Goal: Information Seeking & Learning: Learn about a topic

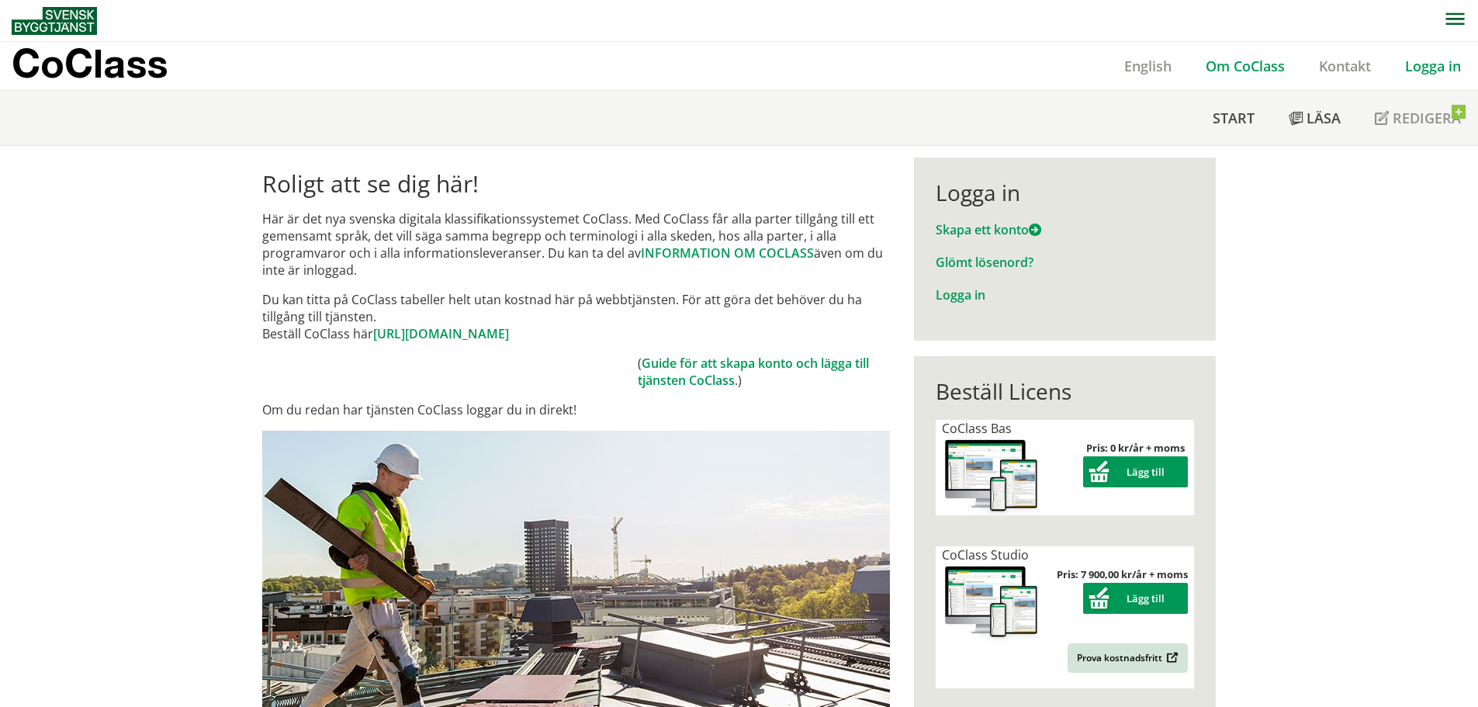
click at [1252, 64] on link "Om CoClass" at bounding box center [1245, 66] width 113 height 19
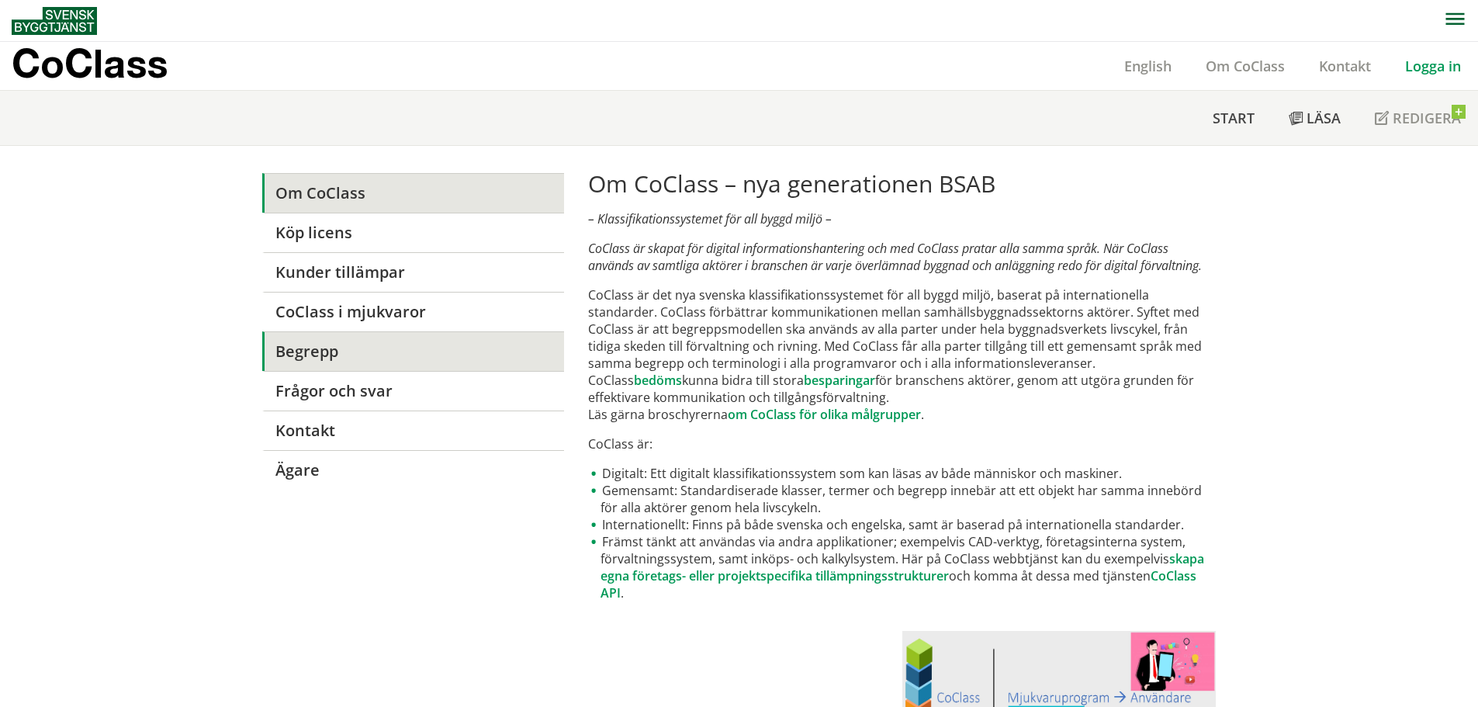
click at [315, 344] on link "Begrepp" at bounding box center [413, 351] width 302 height 40
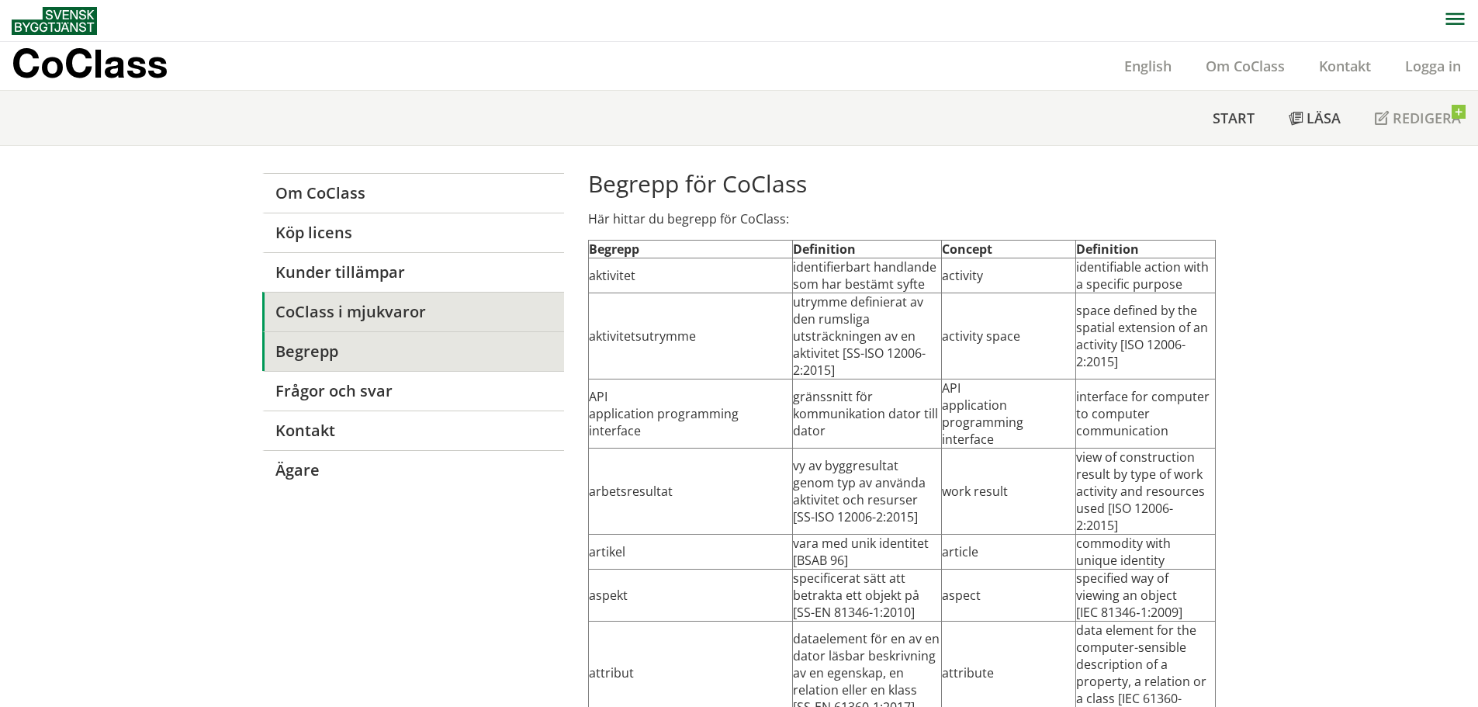
click at [372, 317] on link "CoClass i mjukvaror" at bounding box center [413, 312] width 302 height 40
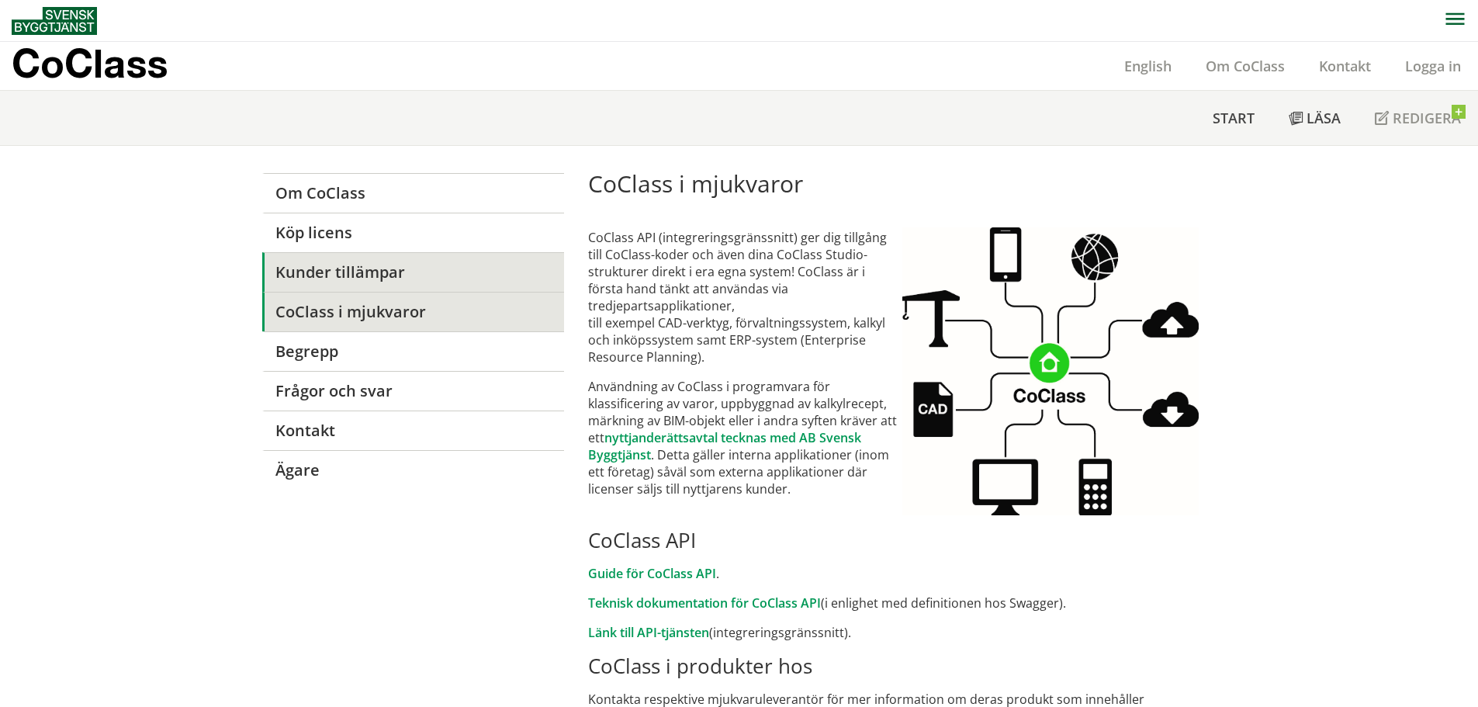
click at [352, 274] on link "Kunder tillämpar" at bounding box center [413, 272] width 302 height 40
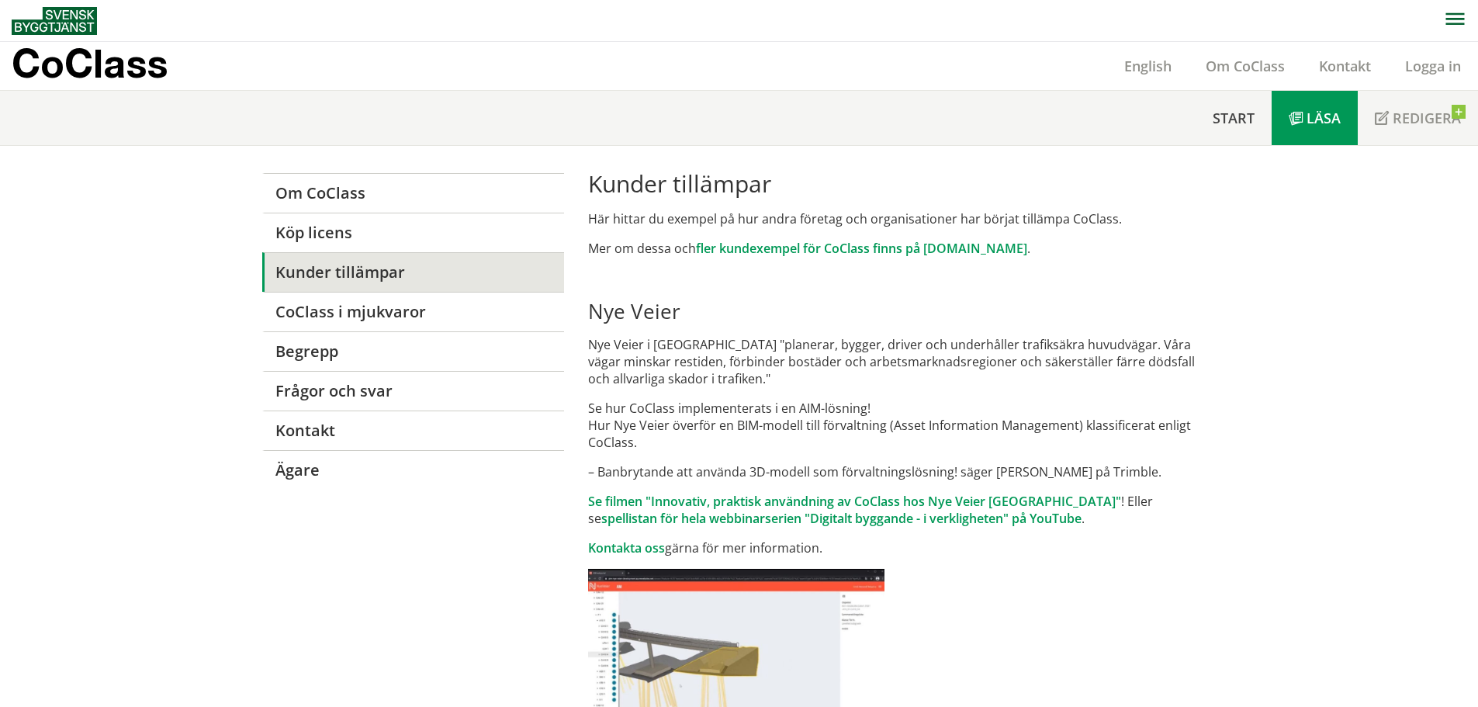
click at [1318, 130] on link "Läsa" at bounding box center [1315, 118] width 86 height 54
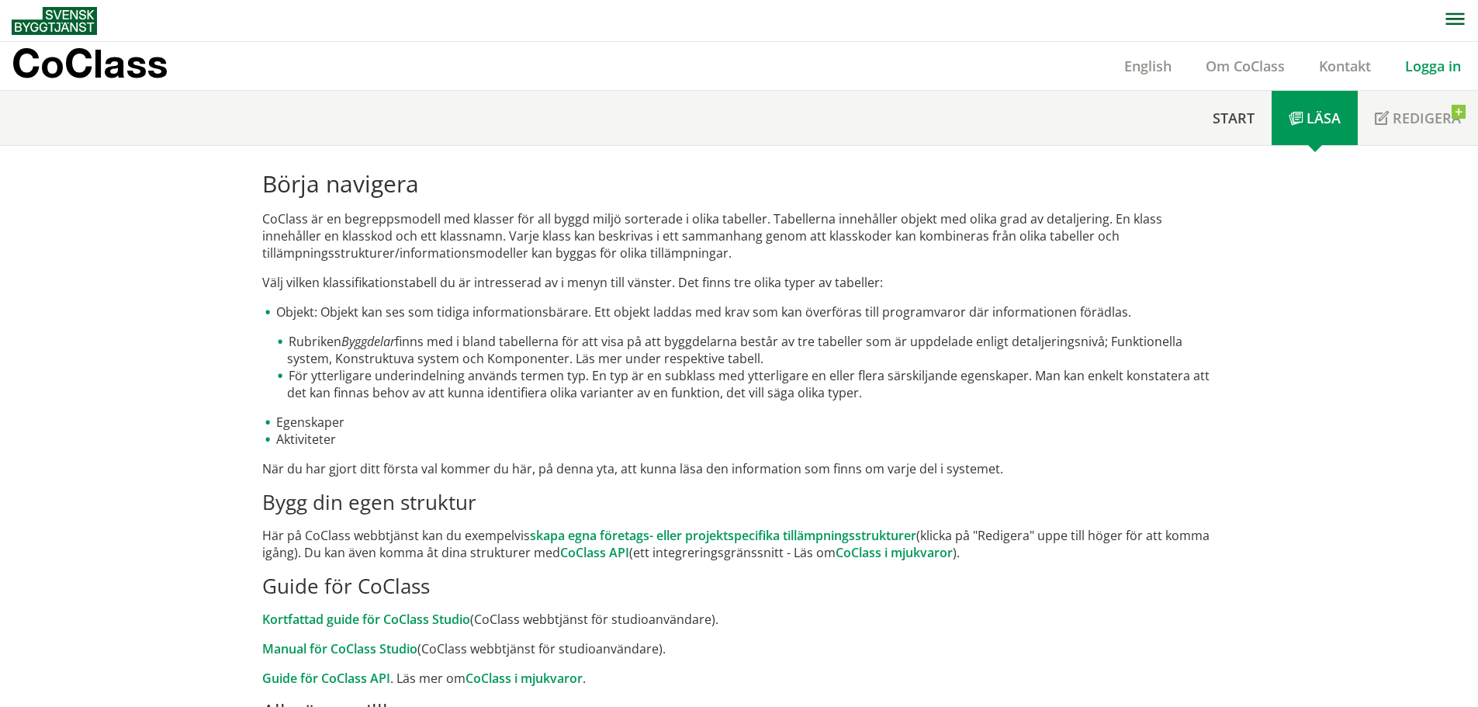
click at [1428, 64] on link "Logga in" at bounding box center [1433, 66] width 90 height 19
